Goal: Check status

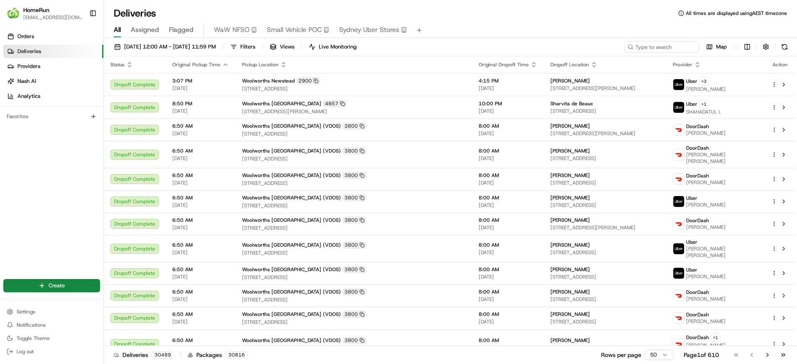
click at [646, 38] on div "[DATE] 12:00 AM - [DATE] 11:59 PM Filters Views Live Monitoring Map Status Orig…" at bounding box center [450, 202] width 693 height 328
click at [646, 41] on input at bounding box center [649, 47] width 100 height 12
paste input "12458807"
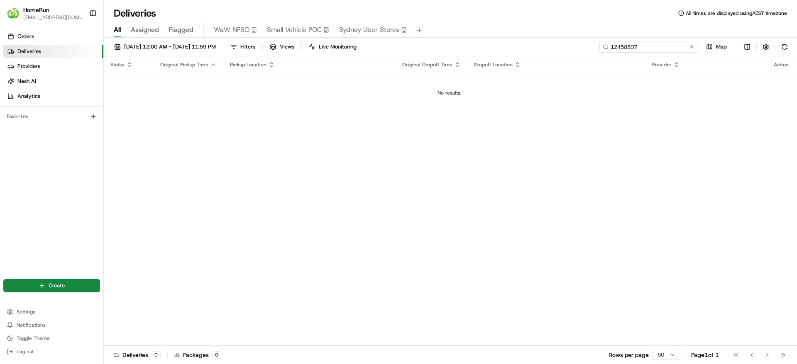
drag, startPoint x: 668, startPoint y: 46, endPoint x: 426, endPoint y: 35, distance: 243.0
click at [426, 35] on div "Deliveries All times are displayed using AEST timezone All Assigned Flagged WaW…" at bounding box center [450, 182] width 693 height 364
paste input "264895466"
type input "264895466"
drag, startPoint x: 662, startPoint y: 44, endPoint x: 440, endPoint y: 37, distance: 222.1
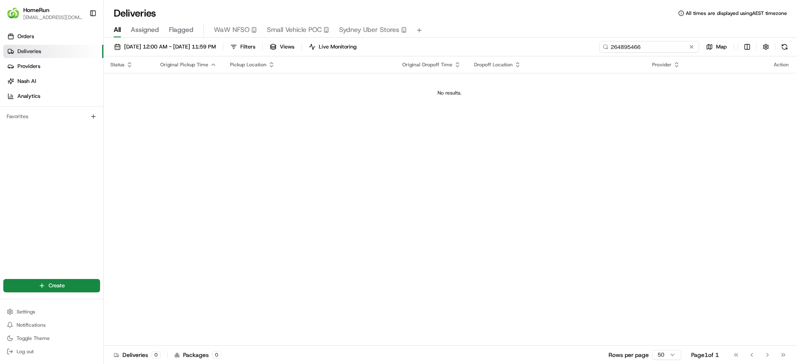
click at [440, 37] on div "Deliveries All times are displayed using AEST timezone All Assigned Flagged WaW…" at bounding box center [450, 182] width 693 height 364
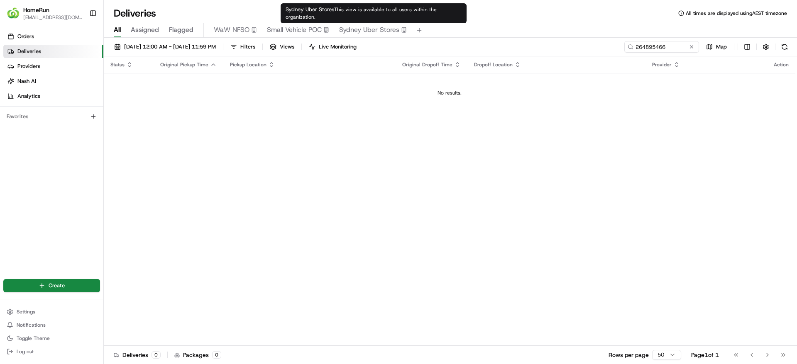
click at [185, 229] on div "Status Original Pickup Time Pickup Location Original Dropoff Time Dropoff Locat…" at bounding box center [449, 201] width 691 height 290
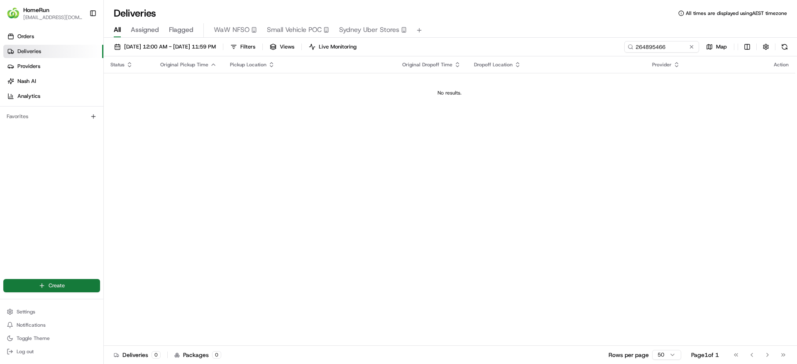
click at [41, 290] on html "HomeRun [EMAIL_ADDRESS][DOMAIN_NAME] Toggle Sidebar Orders Deliveries Providers…" at bounding box center [398, 182] width 797 height 364
click at [142, 302] on link "Delivery" at bounding box center [150, 301] width 93 height 15
